Goal: Information Seeking & Learning: Compare options

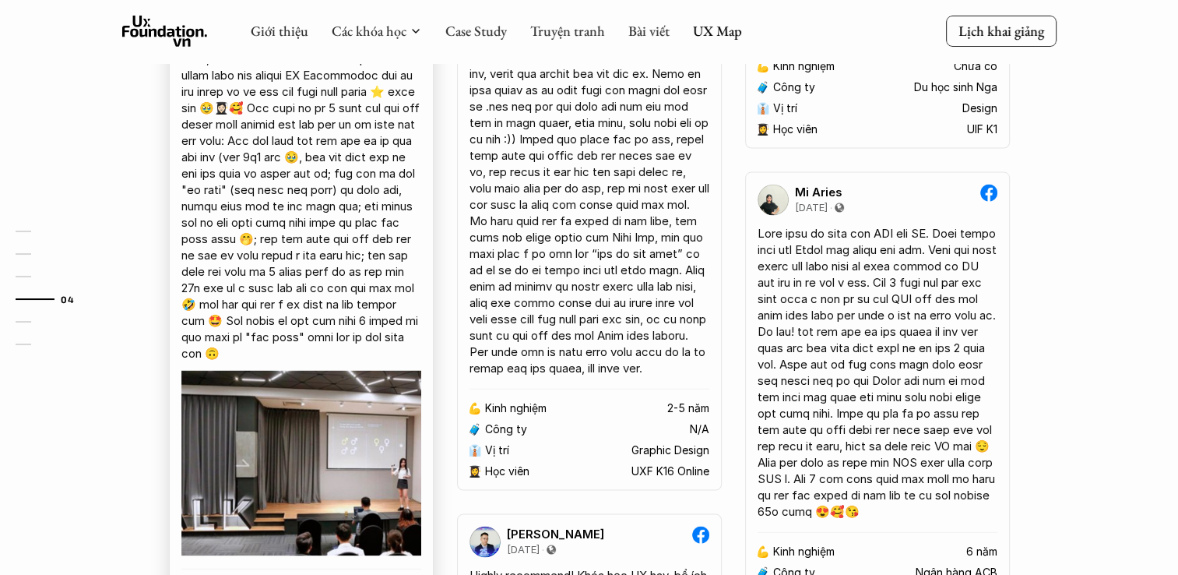
scroll to position [2492, 0]
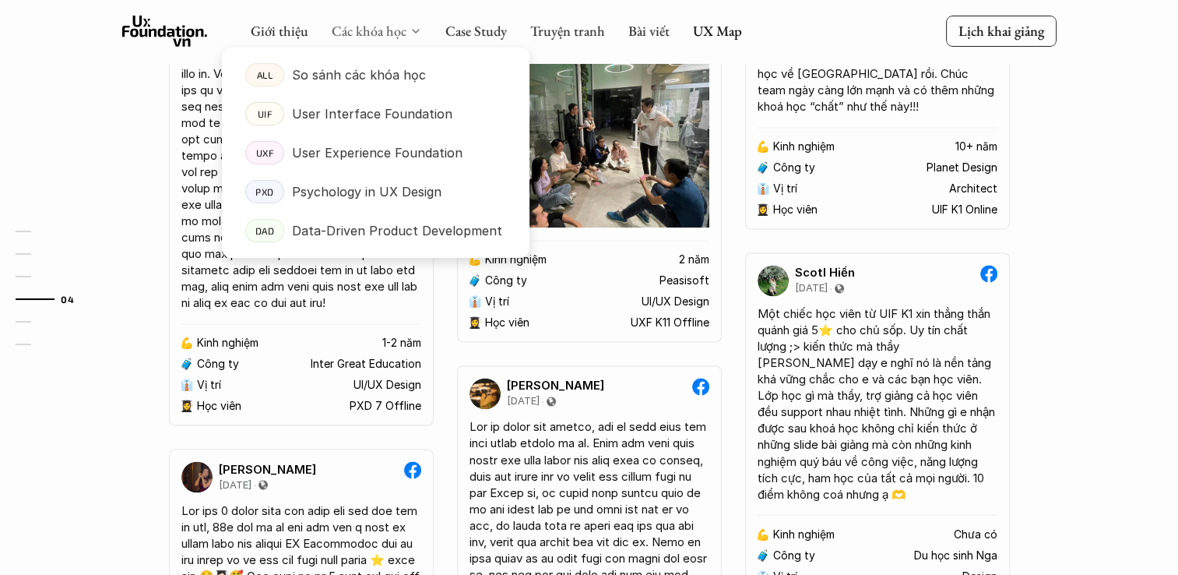
click at [364, 30] on link "Các khóa học" at bounding box center [369, 31] width 75 height 18
click at [340, 81] on p "So sánh các khóa học" at bounding box center [359, 74] width 134 height 23
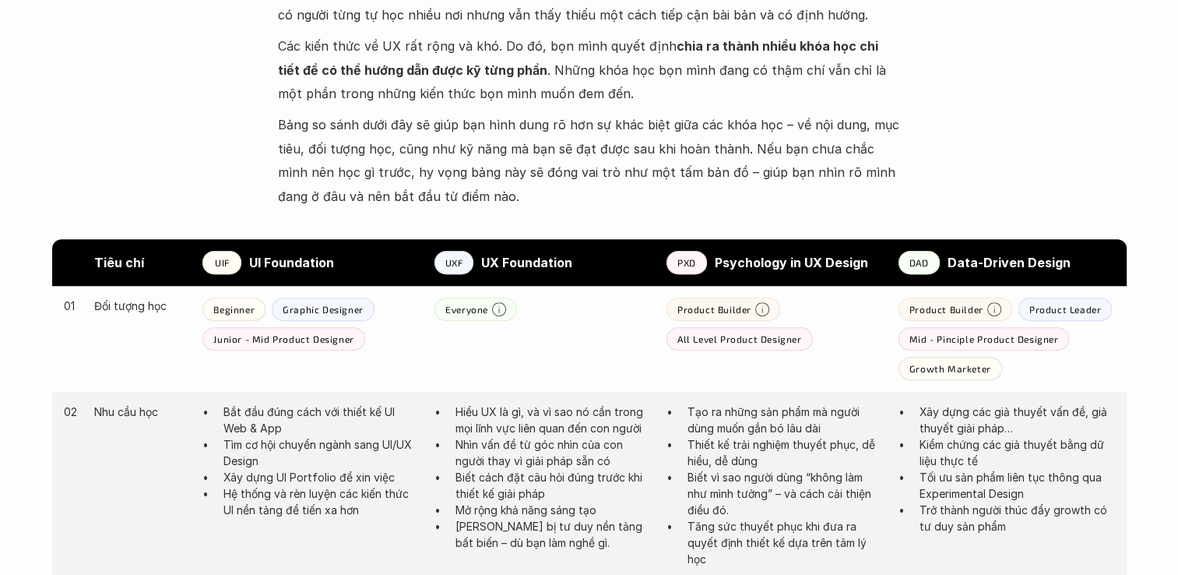
scroll to position [701, 0]
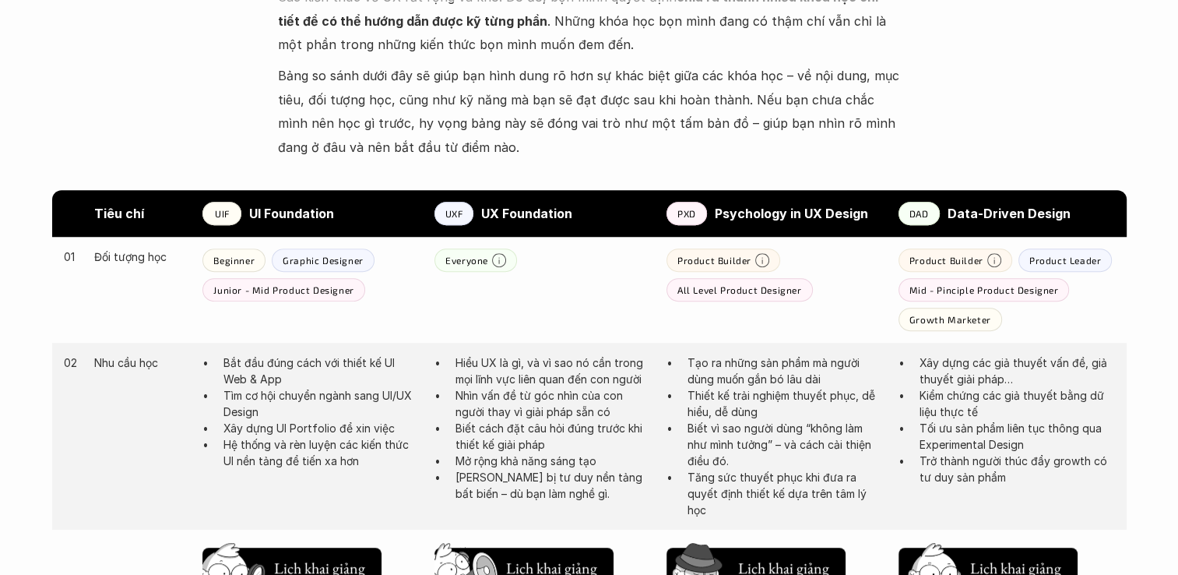
click at [227, 256] on p "Beginner" at bounding box center [233, 260] width 41 height 11
click at [473, 311] on div "01 Đối tượng học Beginner Graphic Designer Junior - Mid Product Designer Everyo…" at bounding box center [589, 290] width 1075 height 106
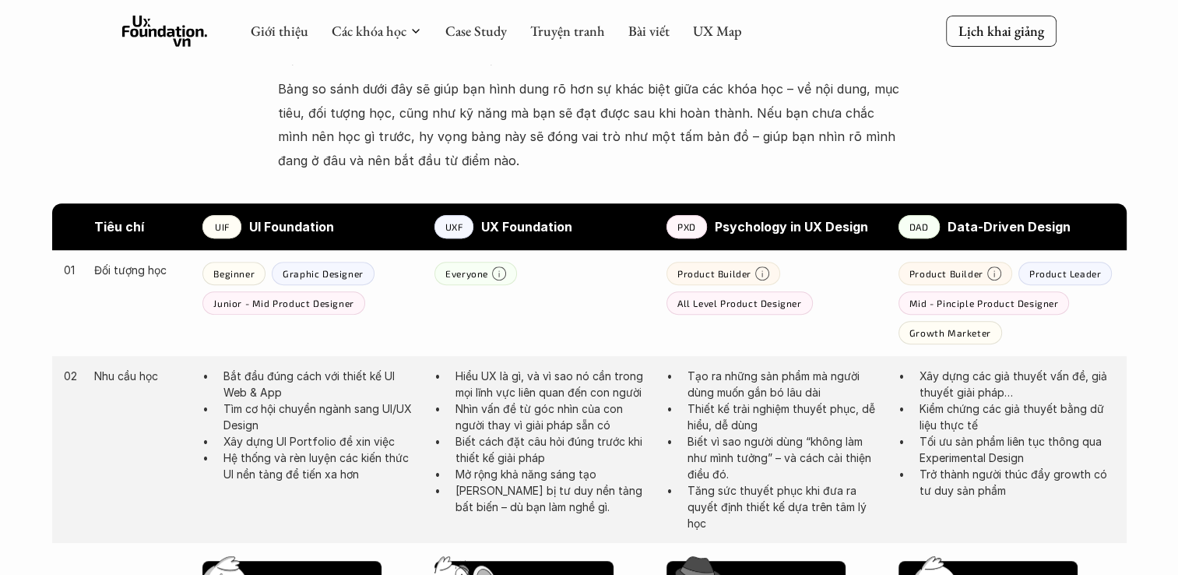
scroll to position [623, 0]
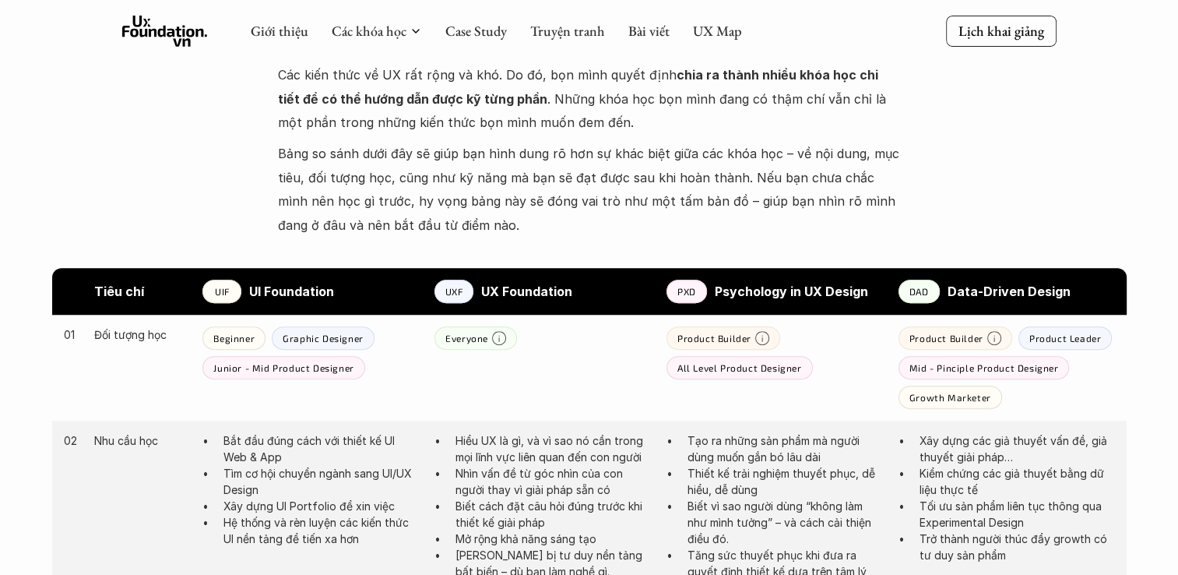
click at [276, 285] on strong "UI Foundation" at bounding box center [291, 291] width 85 height 16
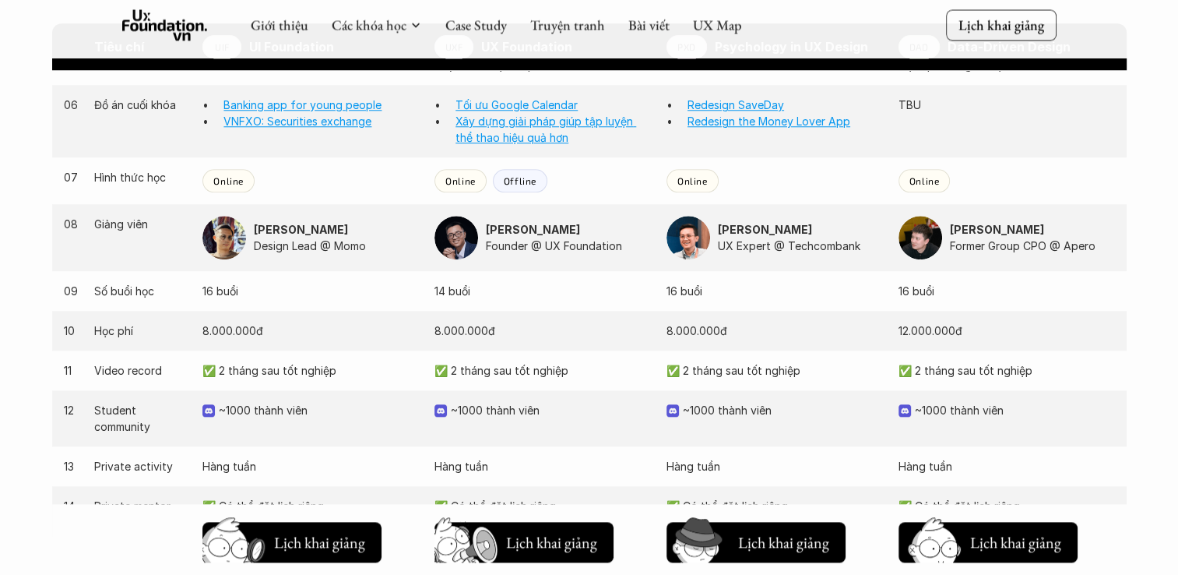
scroll to position [1635, 0]
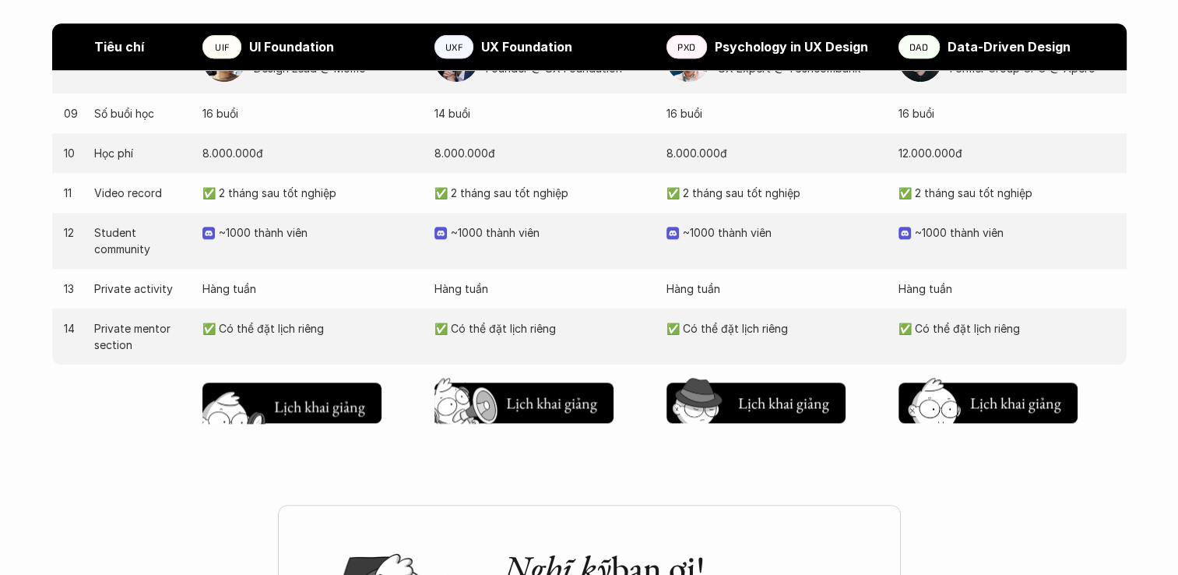
click at [327, 401] on h5 "Lịch khai giảng" at bounding box center [319, 406] width 93 height 22
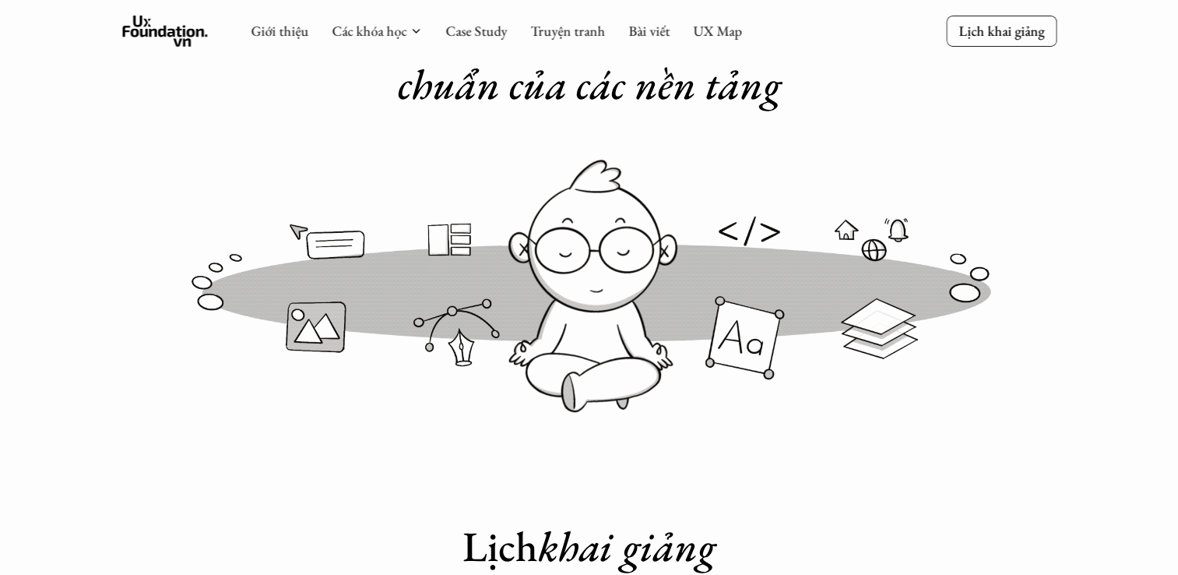
scroll to position [131, 0]
